Goal: Find specific fact: Find specific fact

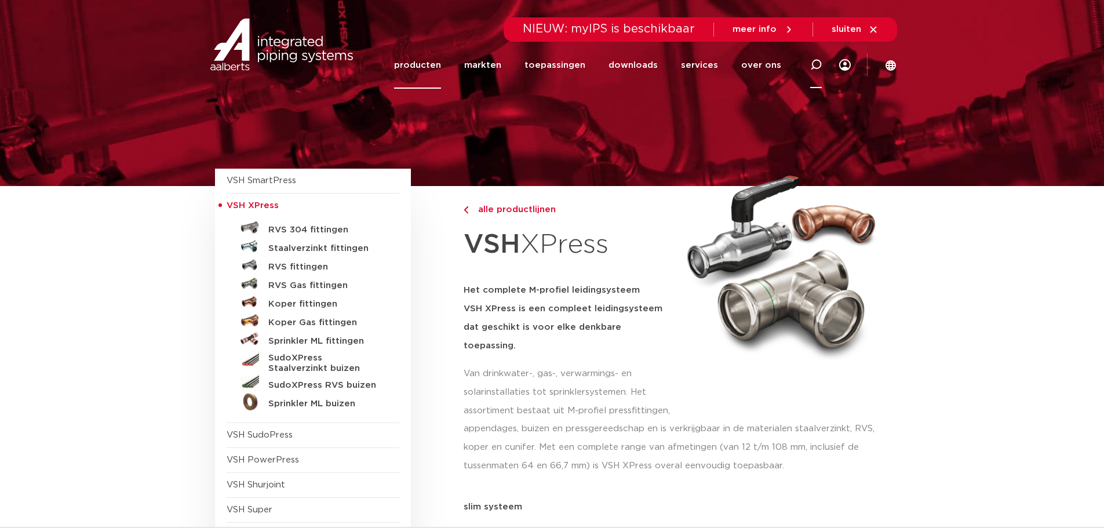
click at [816, 64] on icon at bounding box center [816, 65] width 12 height 12
paste input "2025000100"
type input "2025000100"
click button "Zoeken" at bounding box center [0, 0] width 0 height 0
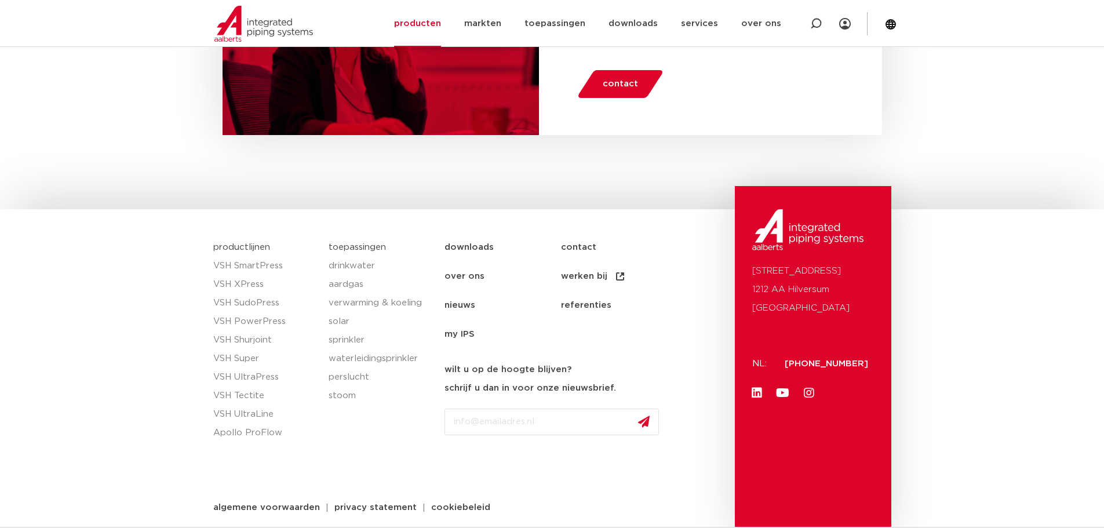
scroll to position [1127, 0]
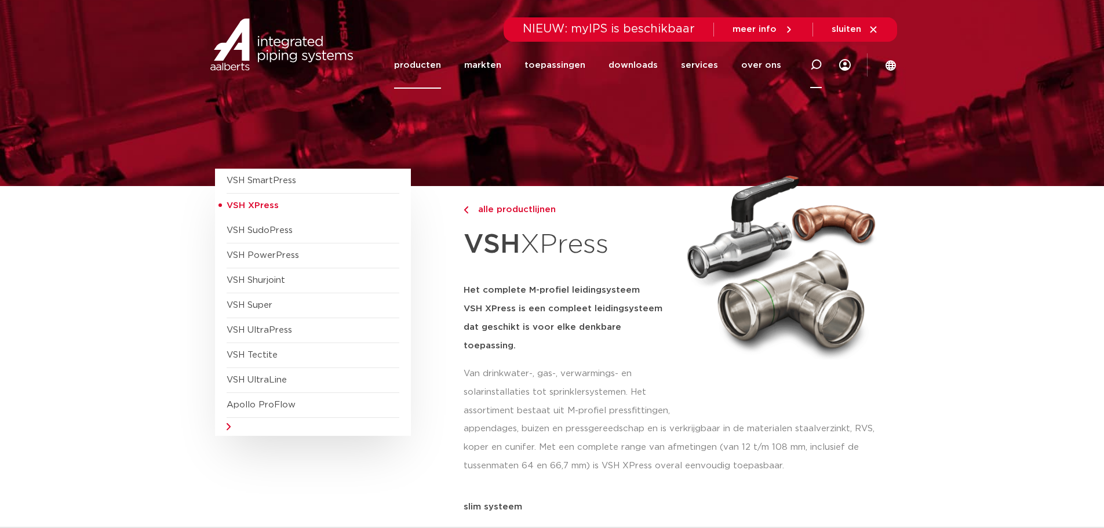
click at [822, 60] on icon at bounding box center [816, 65] width 12 height 12
paste input "2025000100"
type input "2025000100"
click button "Zoeken" at bounding box center [0, 0] width 0 height 0
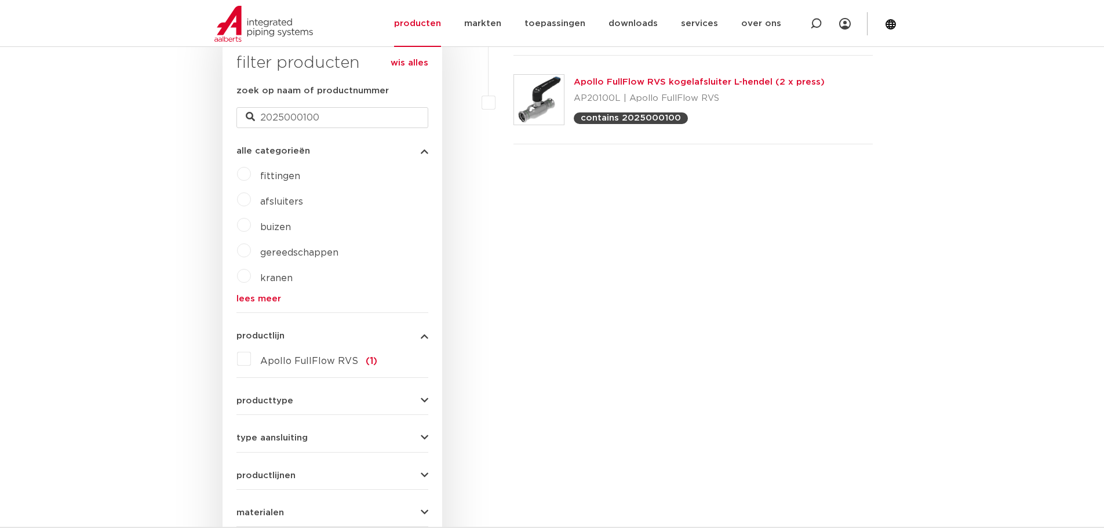
scroll to position [258, 0]
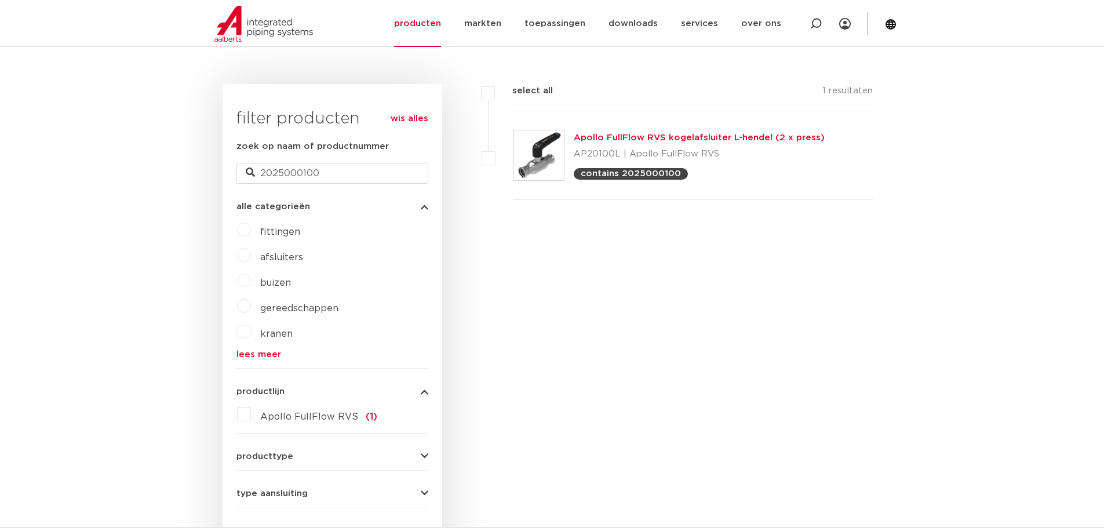
click at [617, 137] on link "Apollo FullFlow RVS kogelafsluiter L-hendel (2 x press)" at bounding box center [699, 137] width 251 height 9
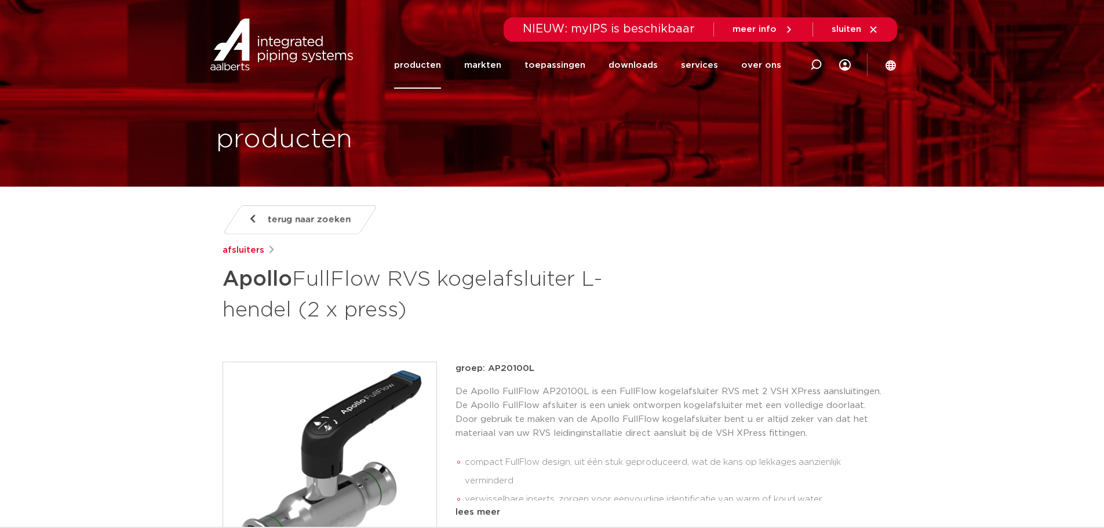
scroll to position [779, 0]
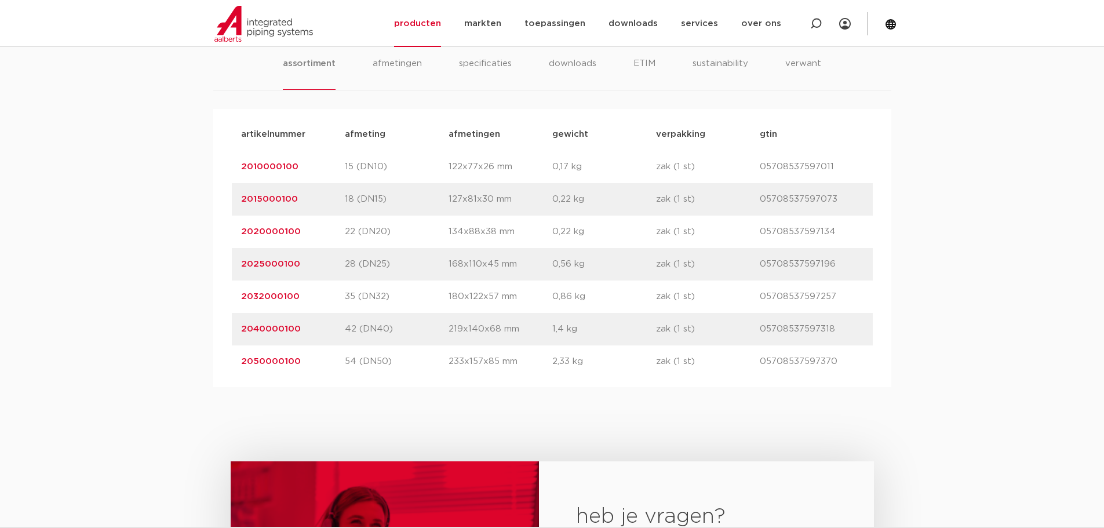
click at [264, 265] on link "2025000100" at bounding box center [270, 264] width 59 height 9
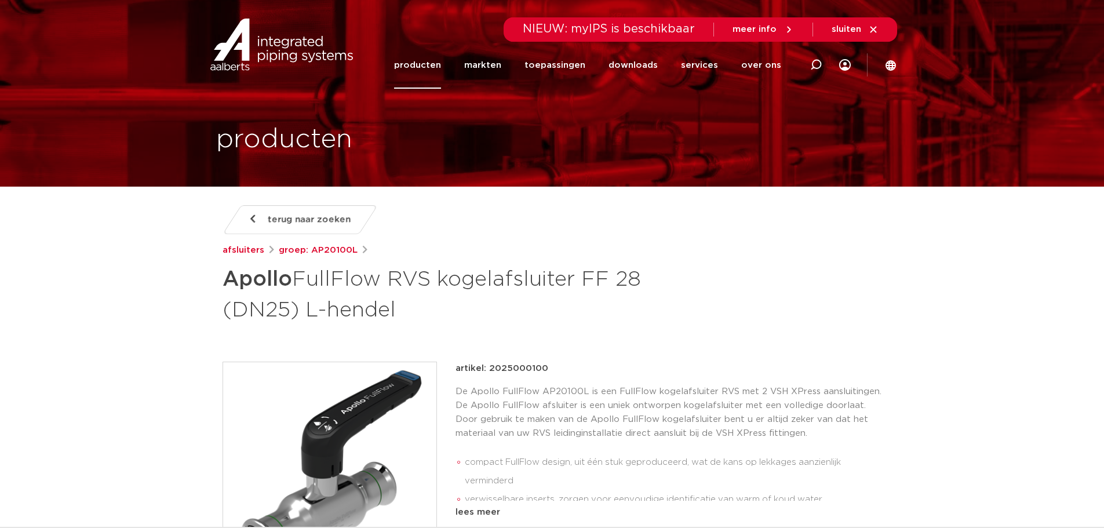
drag, startPoint x: 223, startPoint y: 275, endPoint x: 604, endPoint y: 323, distance: 384.5
click at [604, 323] on h1 "Apollo FullFlow RVS kogelafsluiter FF 28 (DN25) L-hendel" at bounding box center [440, 293] width 435 height 63
copy h1 "Apollo FullFlow RVS kogelafsluiter FF 28 (DN25) L-hendel"
